Goal: Task Accomplishment & Management: Complete application form

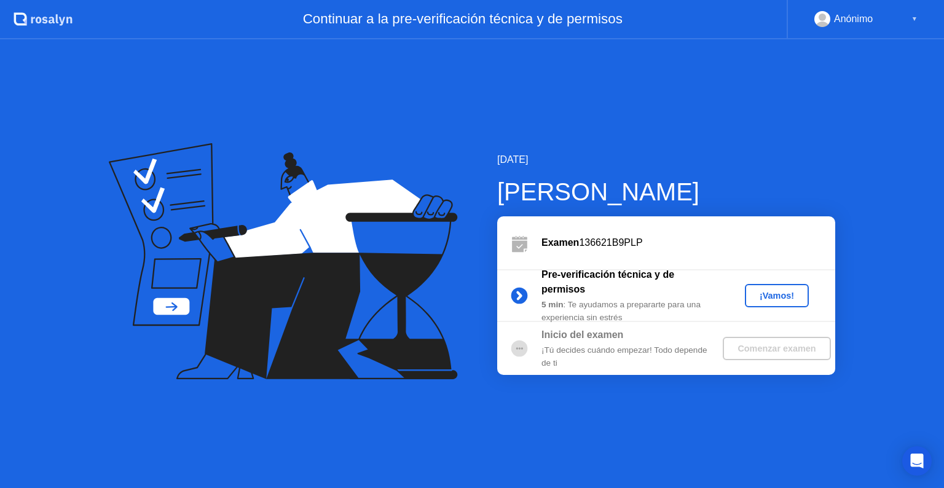
click at [776, 299] on div "¡Vamos!" at bounding box center [777, 296] width 54 height 10
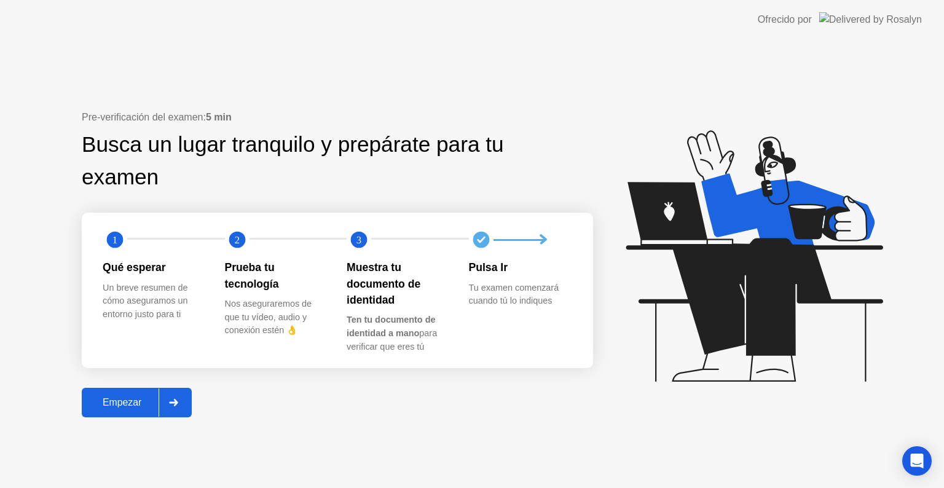
click at [138, 408] on div "Empezar" at bounding box center [121, 402] width 73 height 11
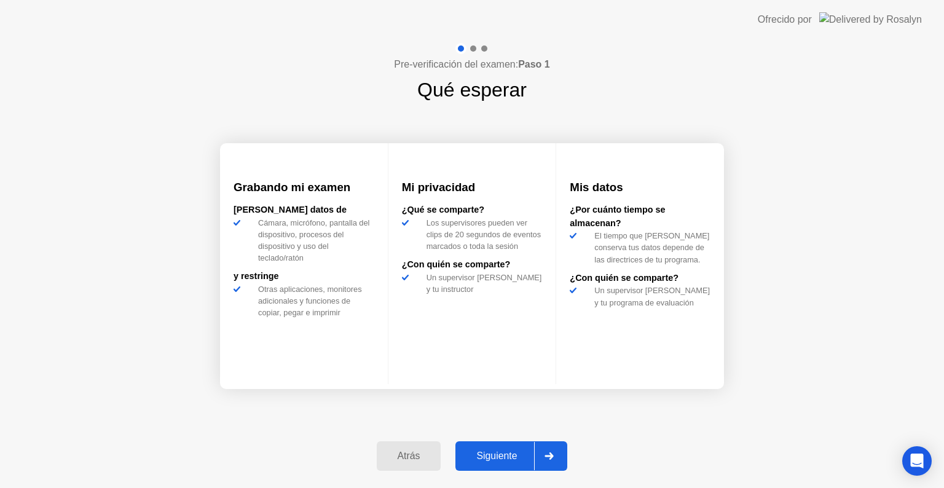
click at [511, 455] on div "Siguiente" at bounding box center [496, 456] width 75 height 11
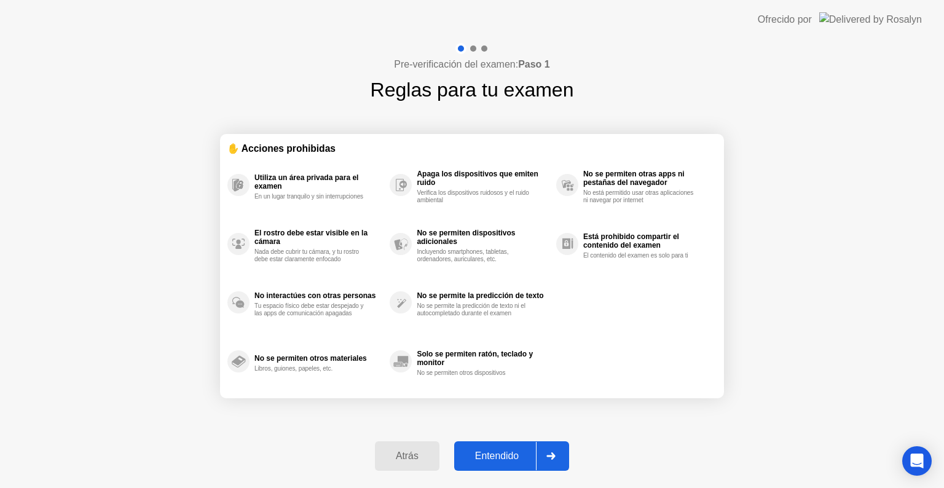
click at [511, 455] on div "Entendido" at bounding box center [497, 456] width 78 height 11
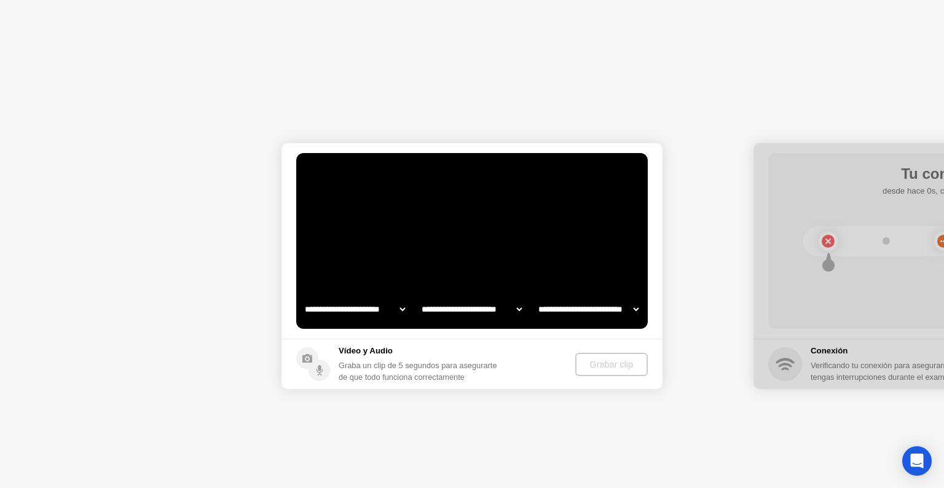
select select "**********"
select select "*******"
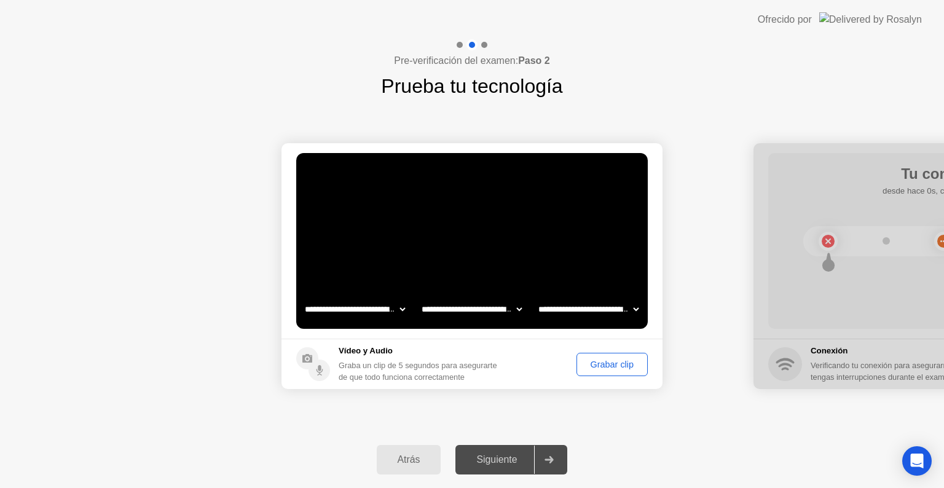
click at [510, 463] on div "Siguiente" at bounding box center [496, 459] width 75 height 11
click at [596, 369] on div "Grabar clip" at bounding box center [612, 365] width 63 height 10
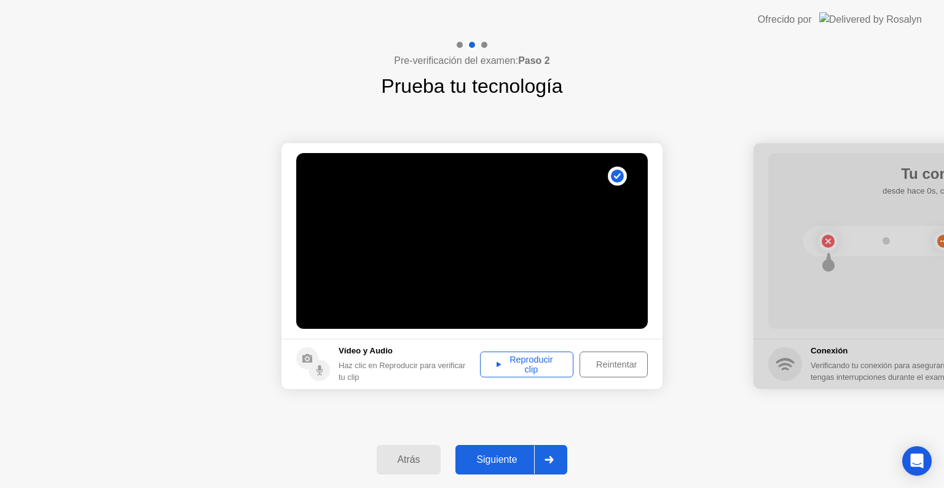
click at [521, 457] on div "Siguiente" at bounding box center [496, 459] width 75 height 11
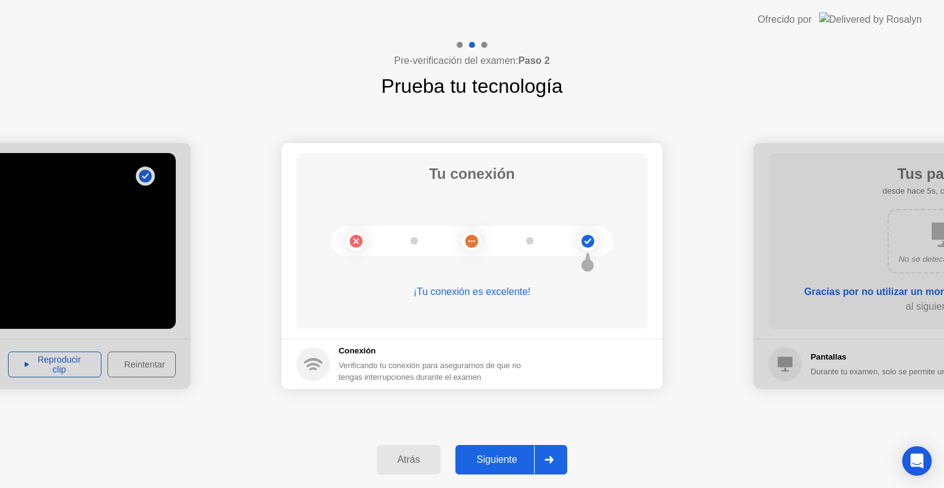
click at [514, 461] on div "Siguiente" at bounding box center [496, 459] width 75 height 11
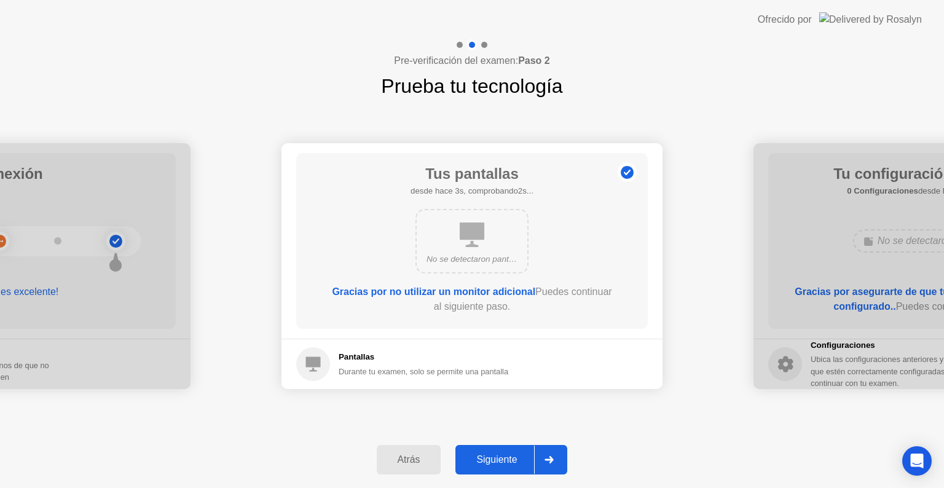
click at [514, 461] on div "Siguiente" at bounding box center [496, 459] width 75 height 11
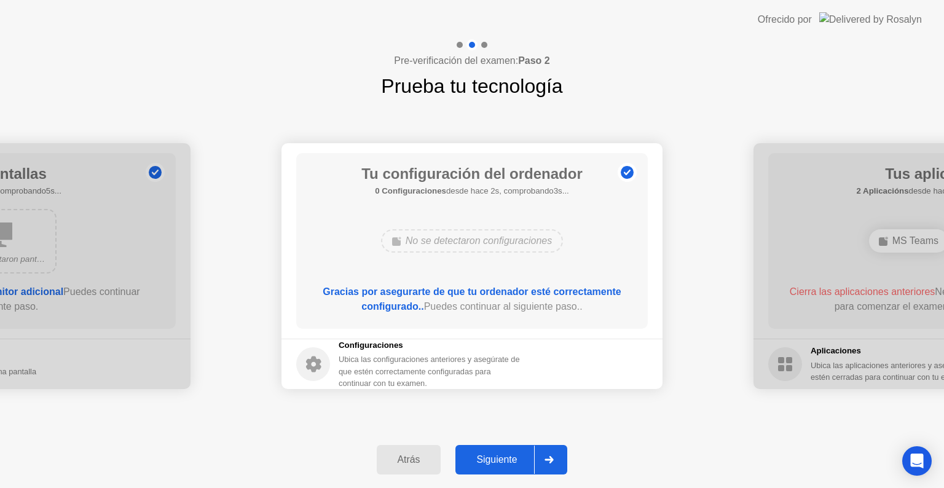
click at [514, 461] on div "Siguiente" at bounding box center [496, 459] width 75 height 11
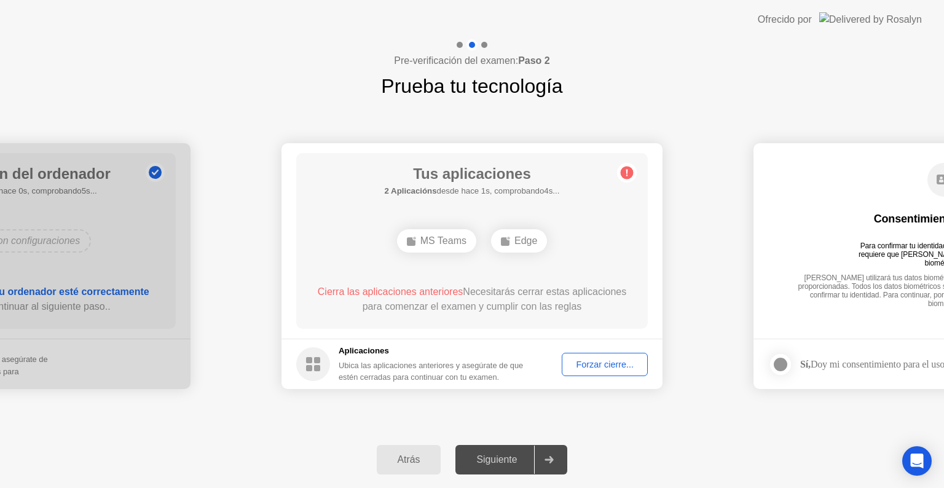
click at [602, 371] on button "Forzar cierre..." at bounding box center [605, 364] width 86 height 23
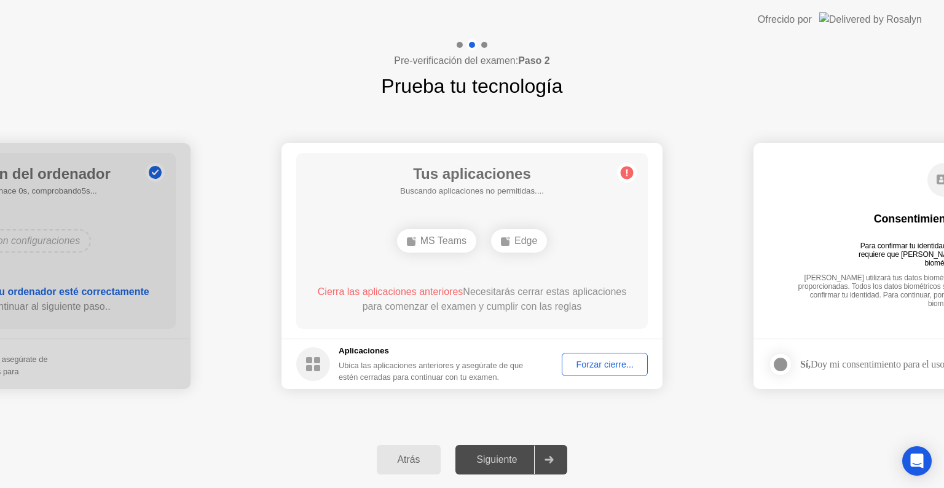
click at [600, 366] on div "Forzar cierre..." at bounding box center [604, 365] width 77 height 10
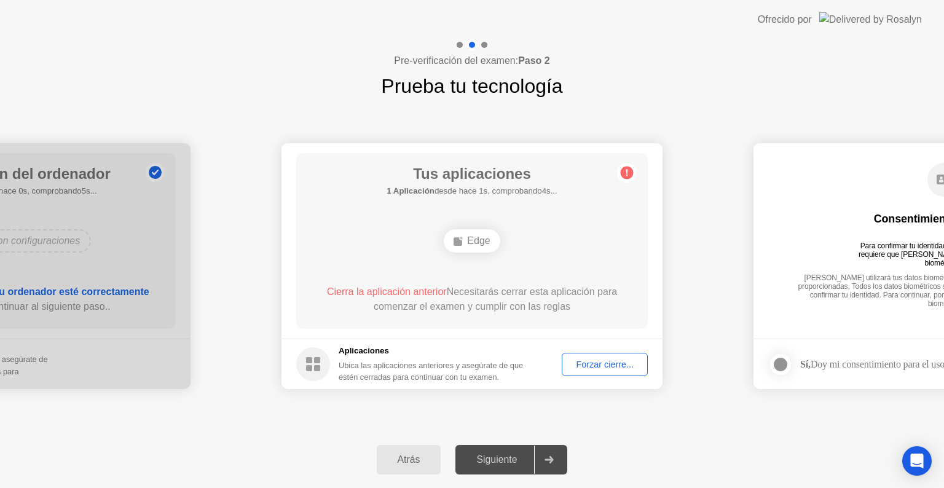
click at [589, 361] on div "Forzar cierre..." at bounding box center [604, 365] width 77 height 10
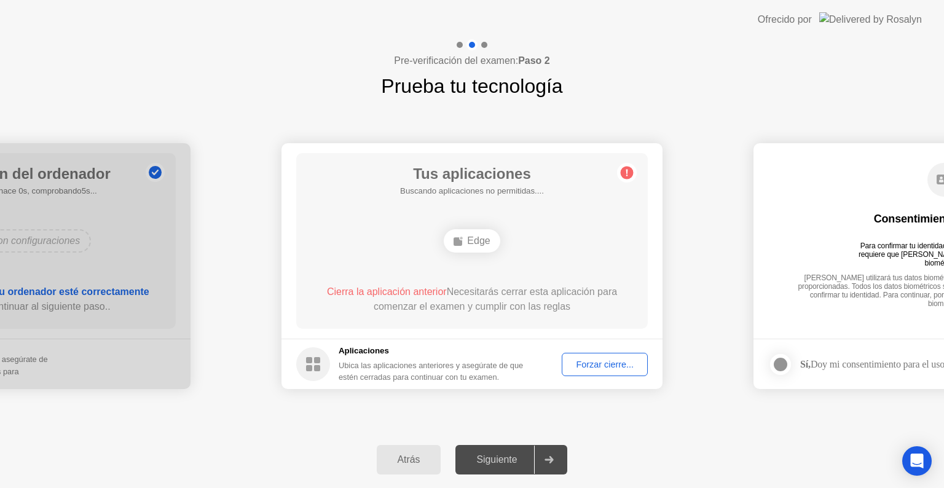
click at [597, 364] on div "Forzar cierre..." at bounding box center [604, 365] width 77 height 10
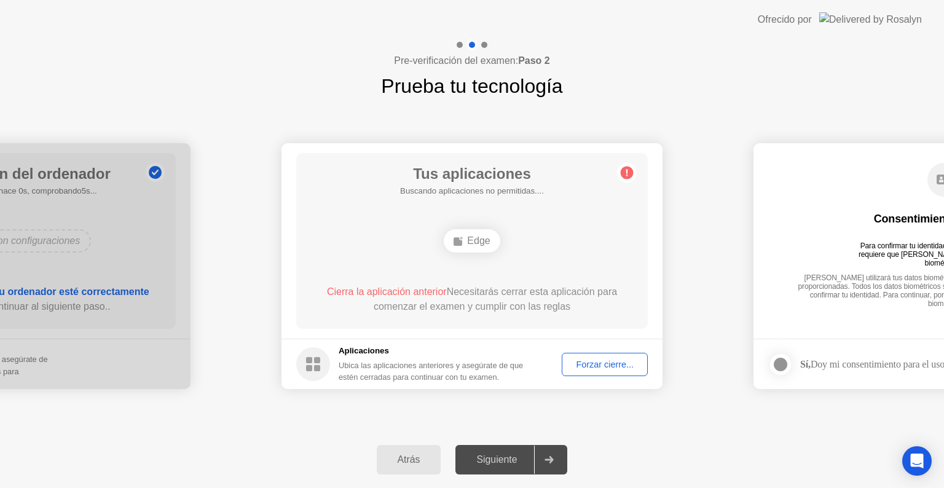
click at [522, 460] on div "Siguiente" at bounding box center [496, 459] width 75 height 11
click at [478, 242] on div "Edge" at bounding box center [472, 240] width 56 height 23
click at [616, 366] on div "Forzar cierre..." at bounding box center [604, 365] width 77 height 10
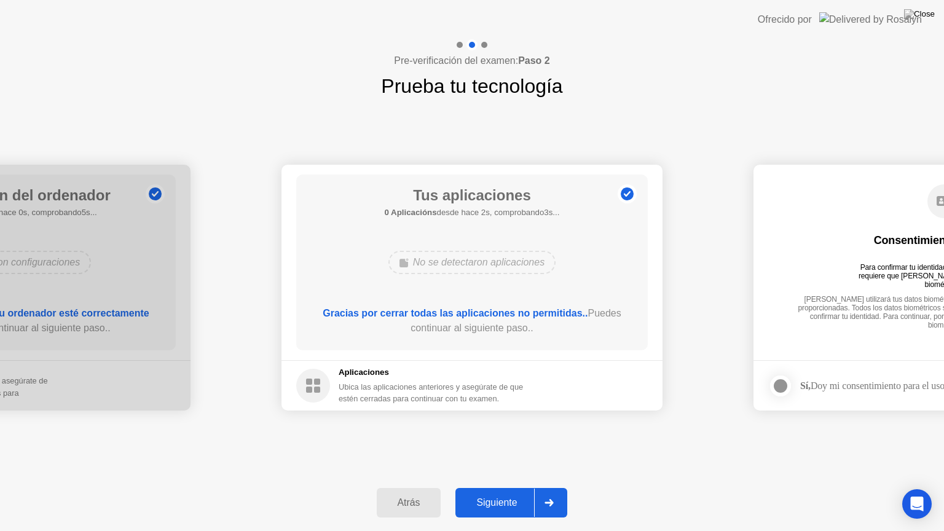
click at [505, 487] on button "Siguiente" at bounding box center [511, 503] width 112 height 30
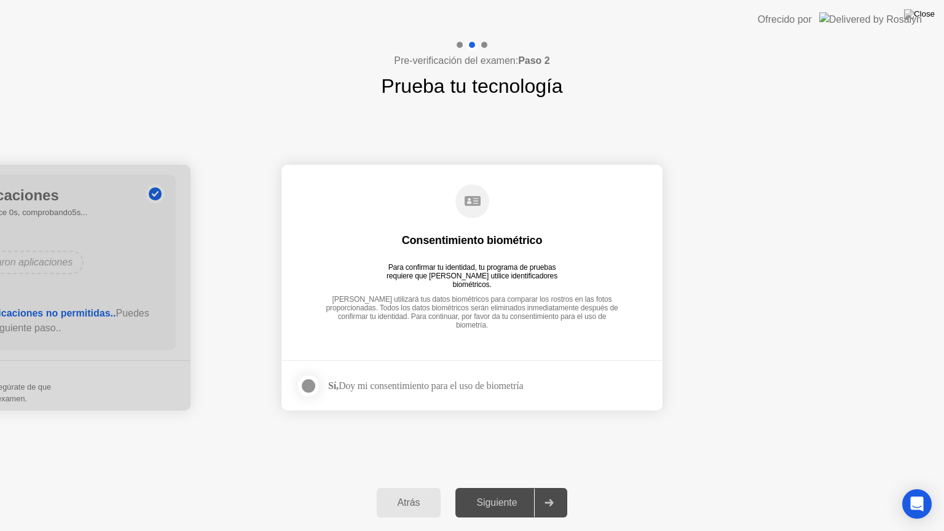
click at [312, 388] on div at bounding box center [308, 386] width 15 height 15
click at [492, 487] on button "Siguiente" at bounding box center [511, 503] width 112 height 30
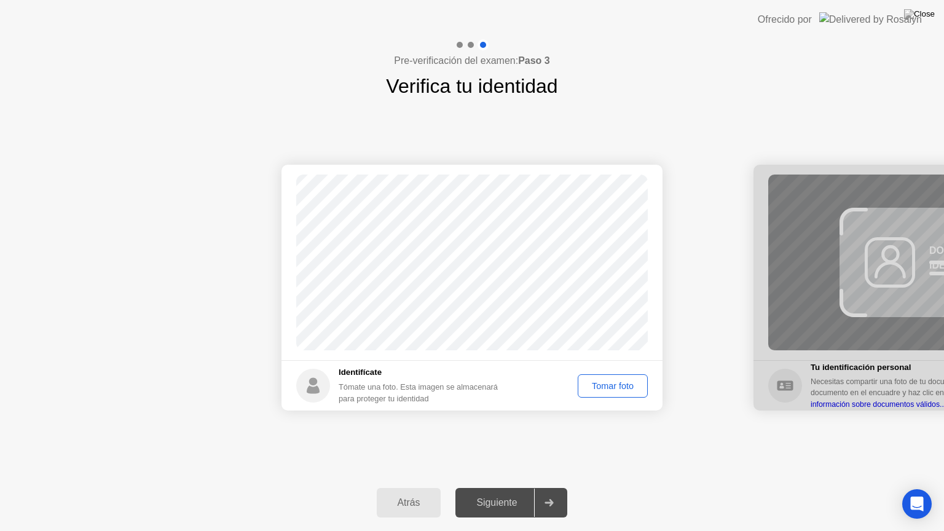
click at [616, 384] on div "Tomar foto" at bounding box center [612, 386] width 61 height 10
click at [509, 487] on div "Siguiente" at bounding box center [496, 502] width 75 height 11
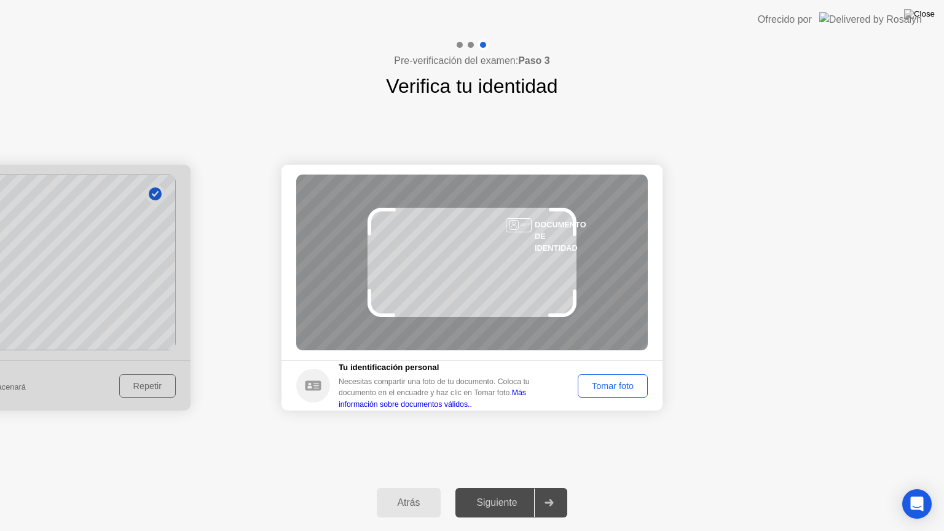
click at [589, 388] on div "Tomar foto" at bounding box center [612, 386] width 61 height 10
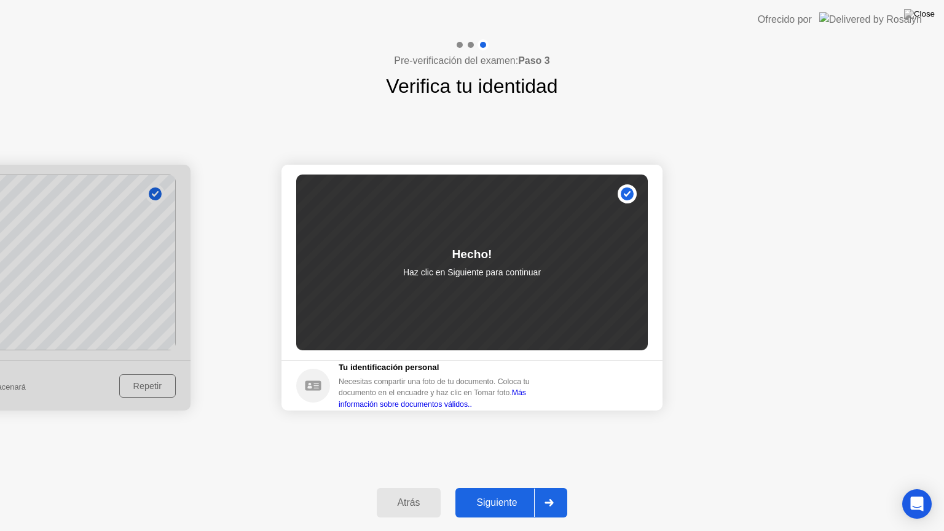
click at [518, 487] on div "Siguiente" at bounding box center [496, 502] width 75 height 11
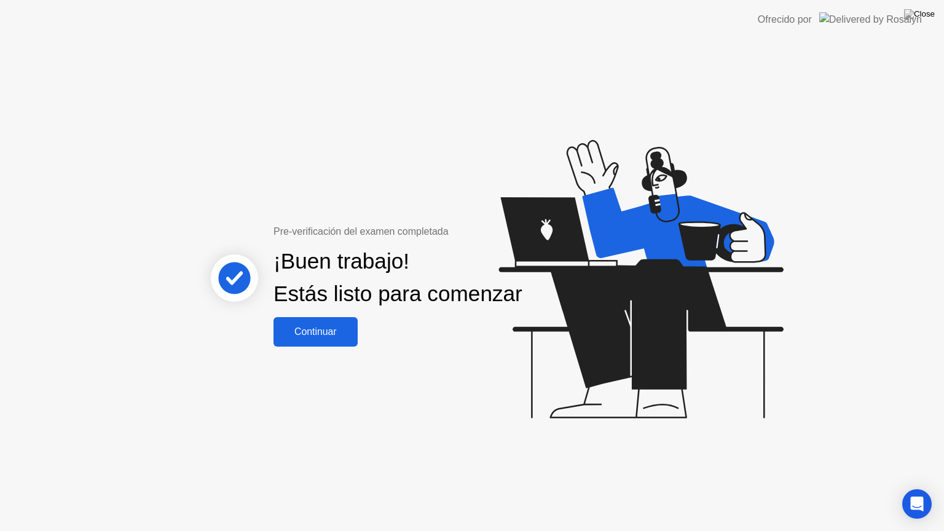
click at [330, 334] on div "Continuar" at bounding box center [315, 331] width 77 height 11
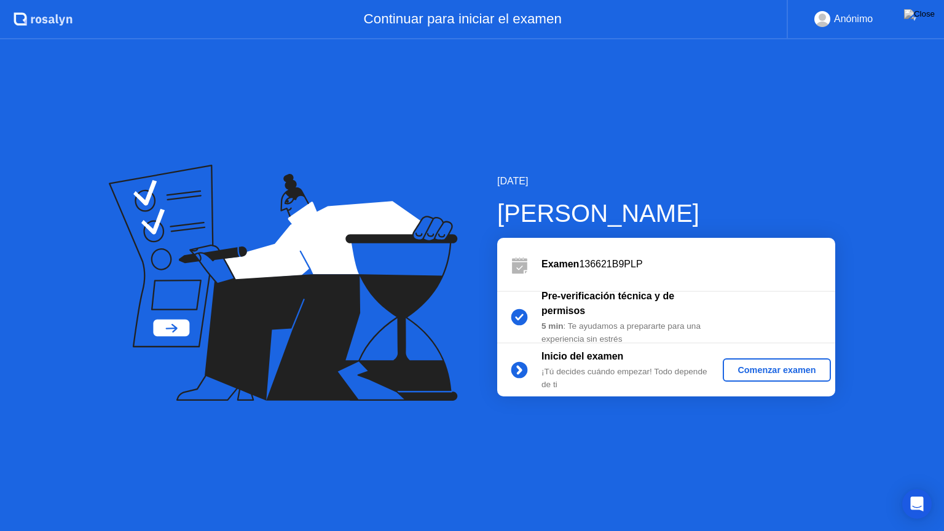
click at [757, 366] on div "Comenzar examen" at bounding box center [777, 370] width 98 height 10
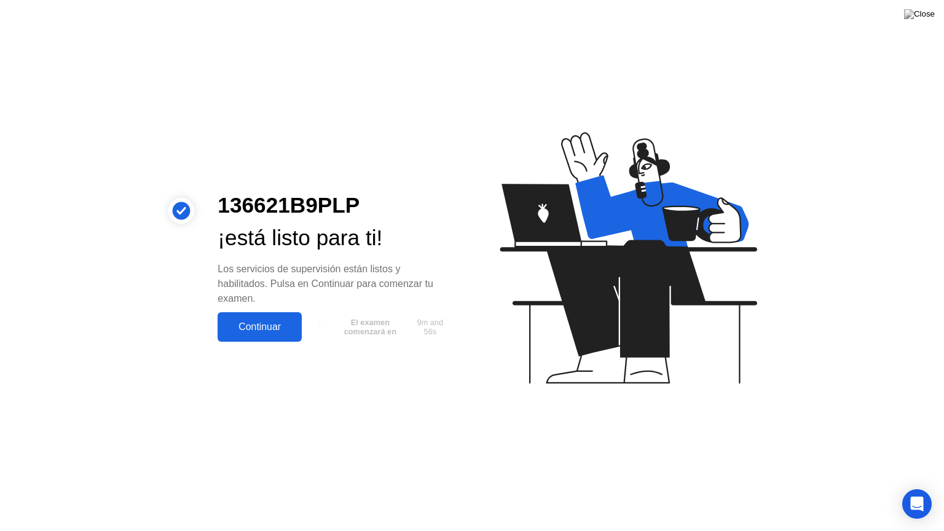
click at [275, 325] on div "Continuar" at bounding box center [259, 326] width 77 height 11
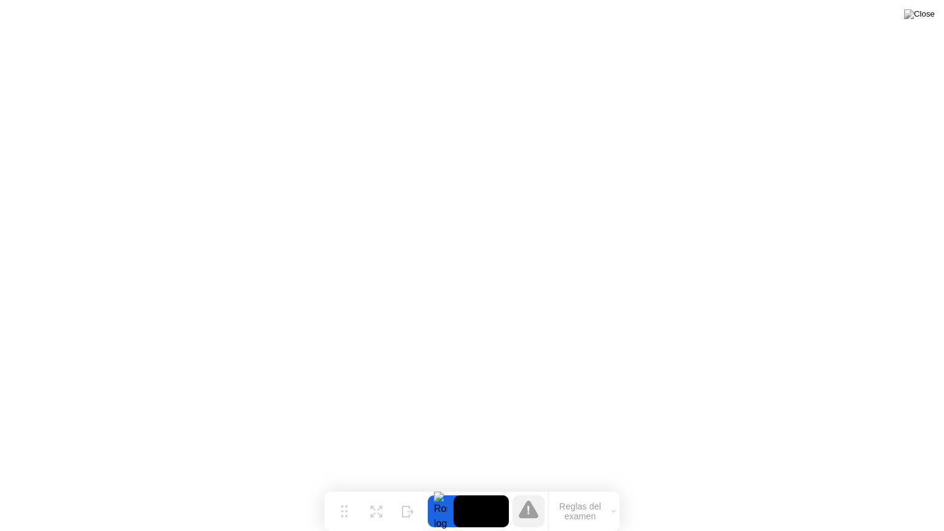
click at [567, 487] on button "Reglas del examen" at bounding box center [584, 511] width 71 height 21
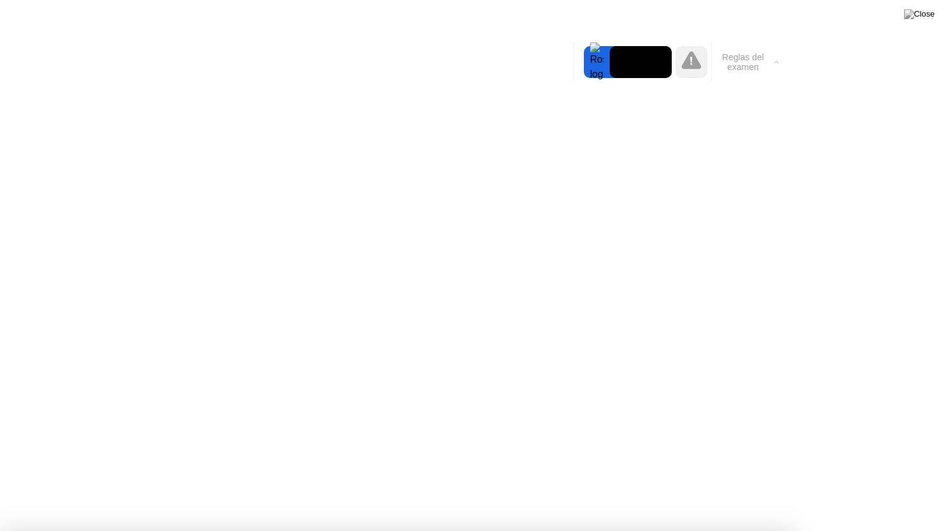
click at [726, 63] on button "Reglas del examen" at bounding box center [747, 62] width 71 height 21
